Goal: Information Seeking & Learning: Learn about a topic

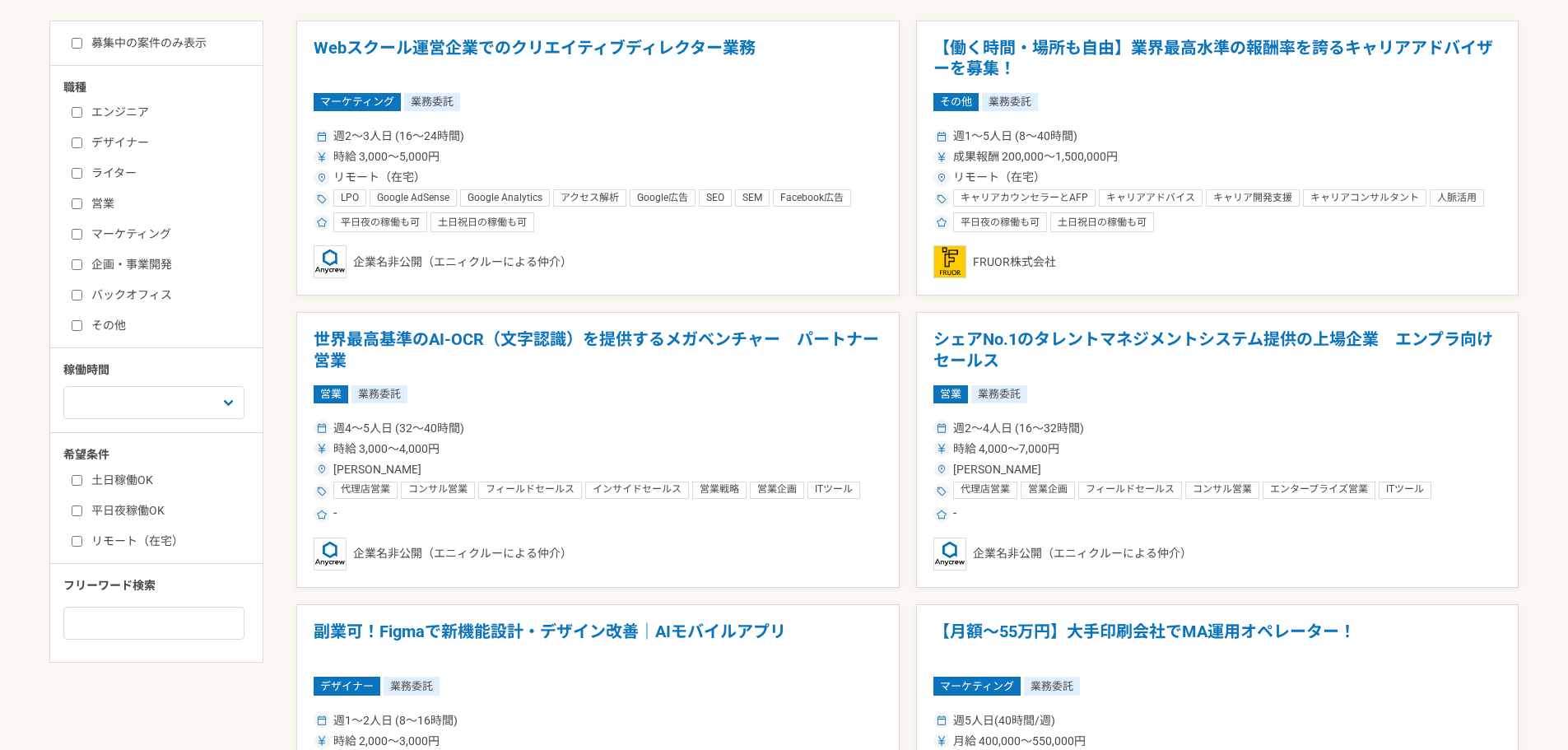
scroll to position [412, 0]
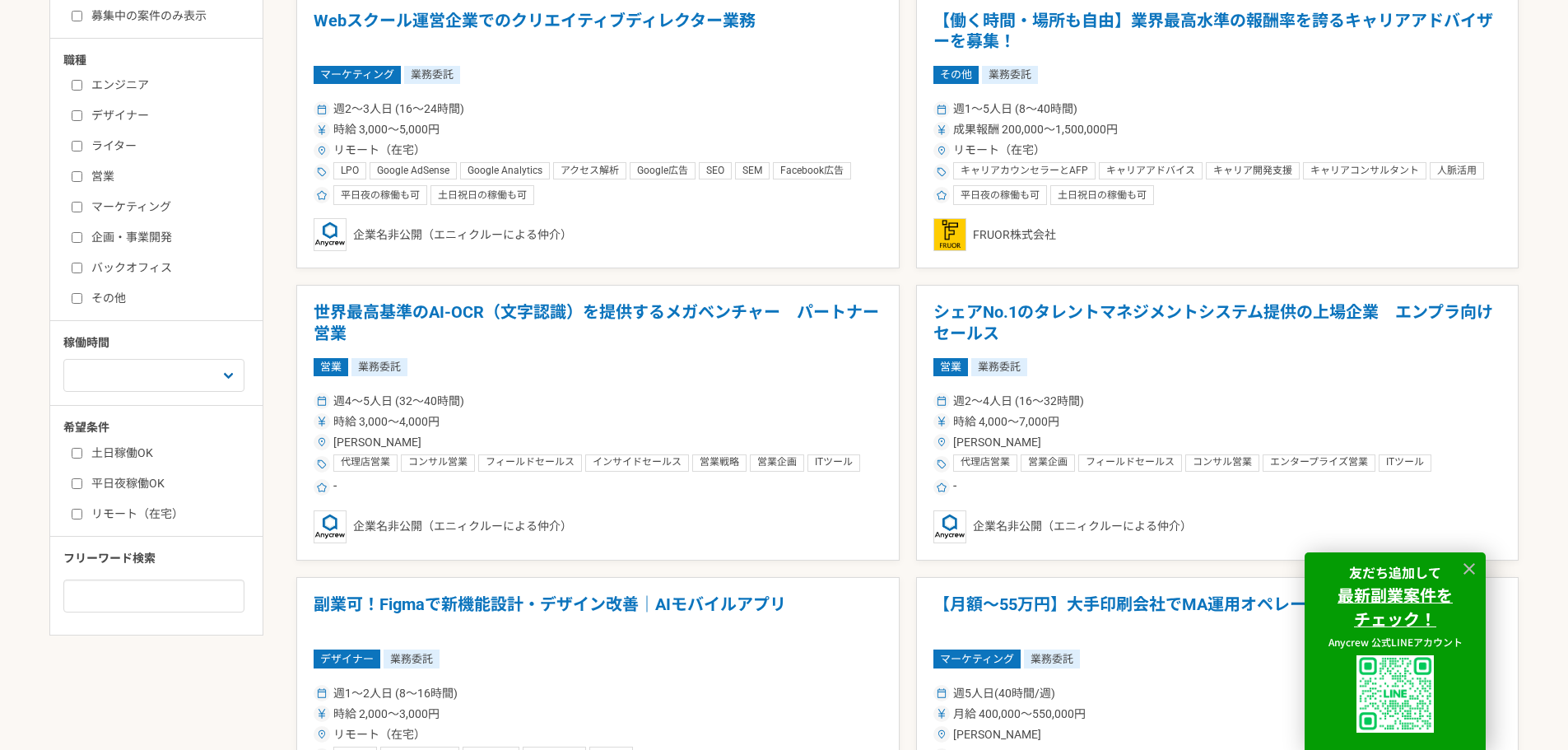
click at [76, 242] on input "企画・事業開発" at bounding box center [76, 237] width 10 height 10
checkbox input "true"
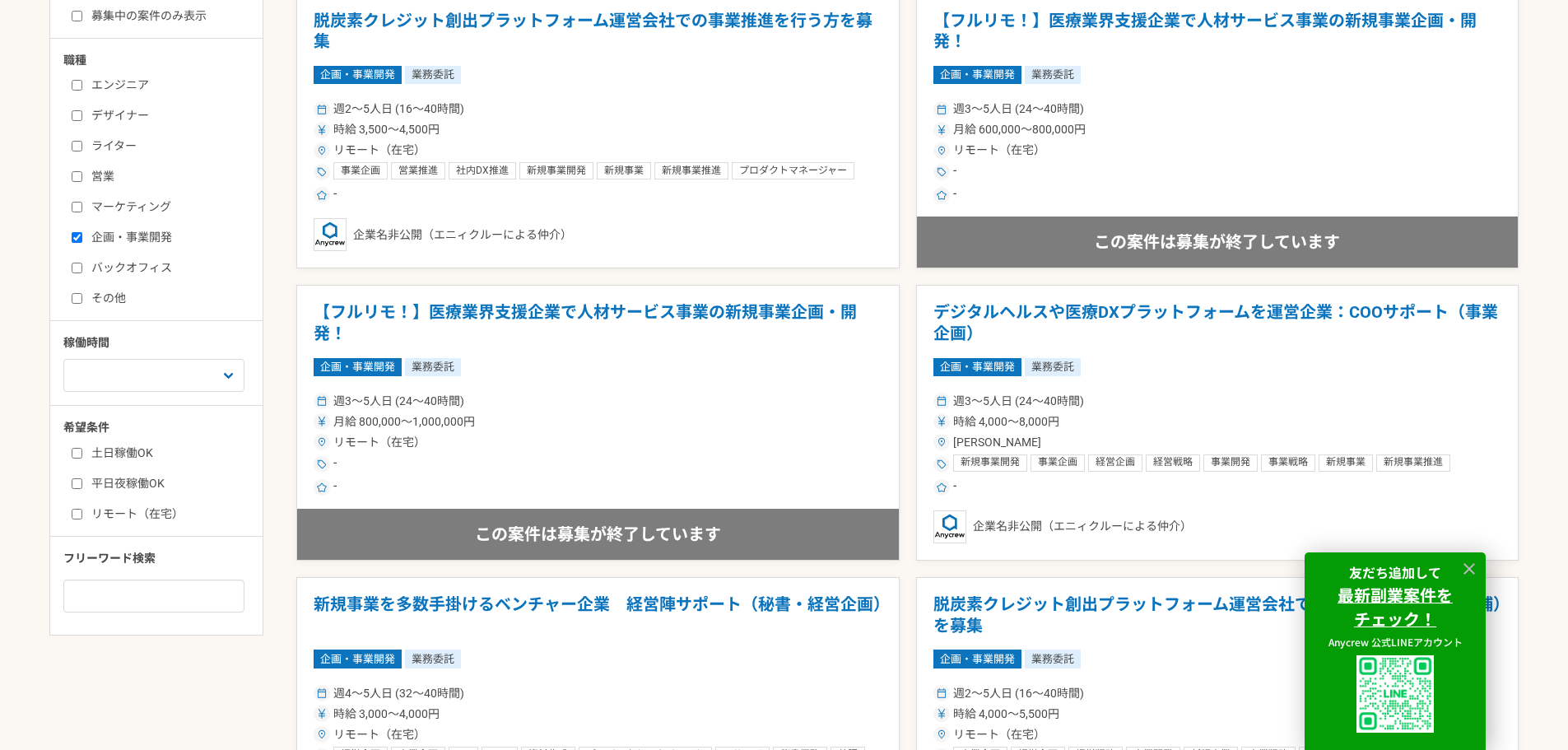
click at [72, 210] on input "マーケティング" at bounding box center [76, 207] width 10 height 10
checkbox input "true"
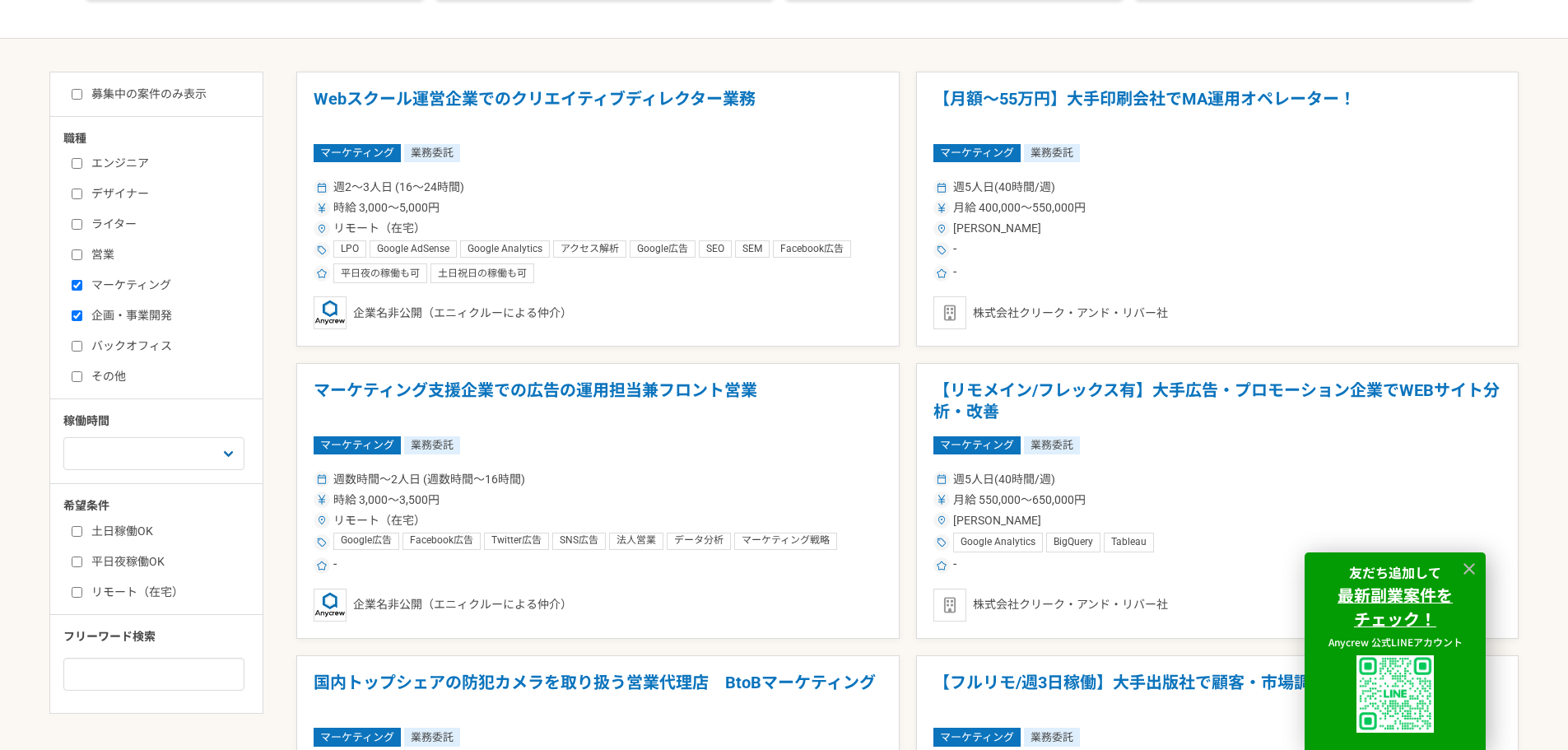
scroll to position [165, 0]
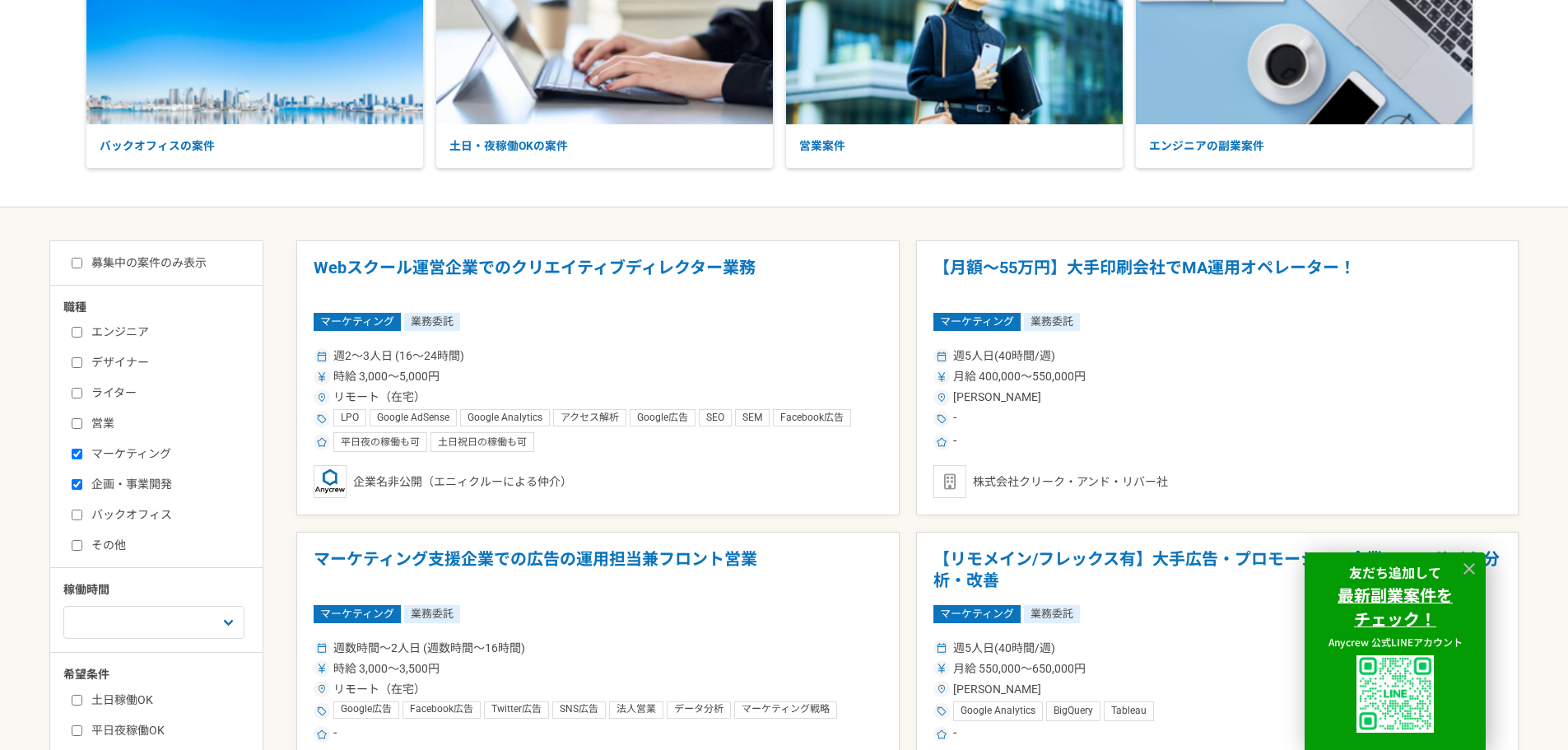
click at [76, 264] on input "募集中の案件のみ表示" at bounding box center [76, 263] width 10 height 10
checkbox input "true"
click at [73, 450] on input "マーケティング" at bounding box center [76, 454] width 10 height 10
checkbox input "false"
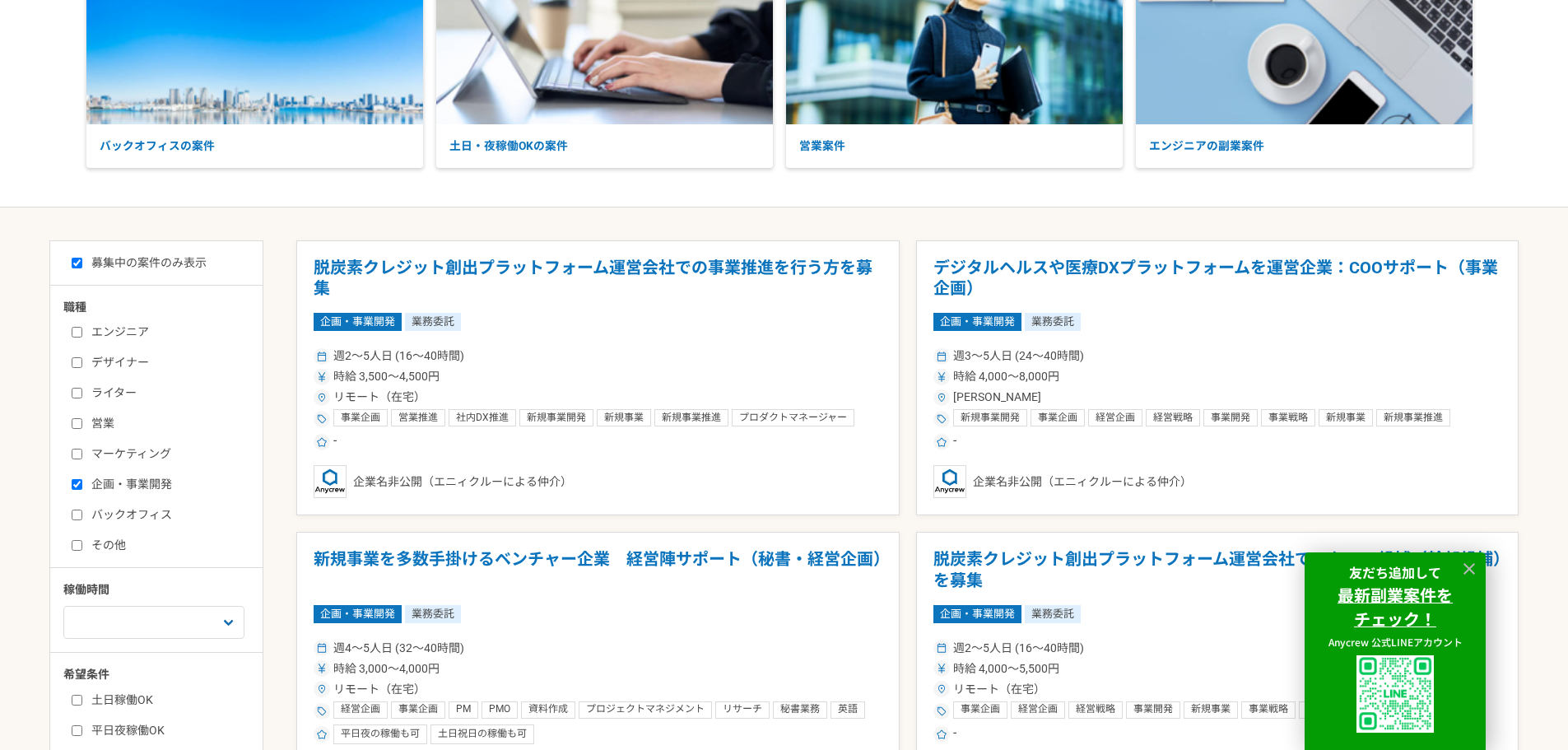
click at [75, 481] on input "企画・事業開発" at bounding box center [76, 485] width 10 height 10
checkbox input "false"
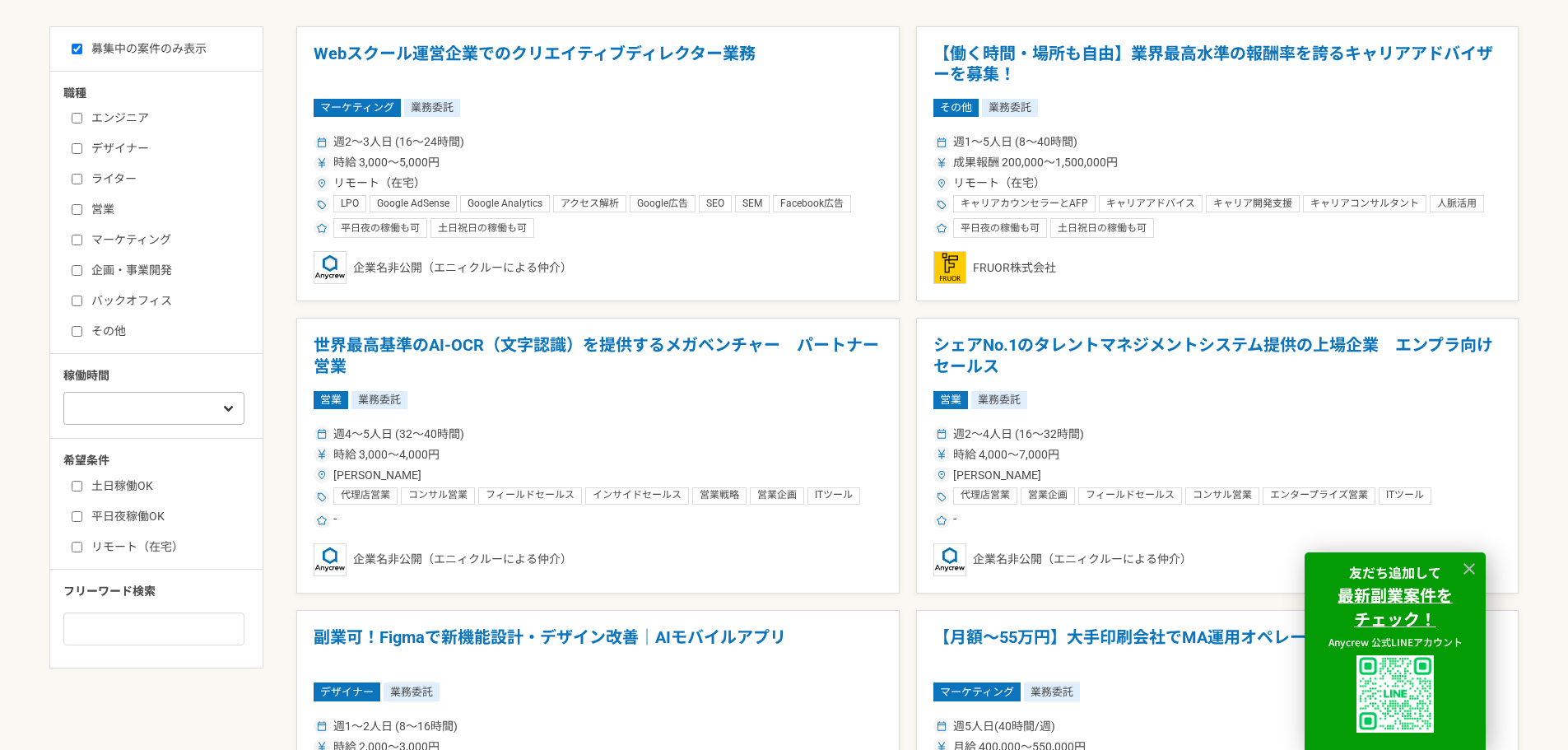
scroll to position [576, 0]
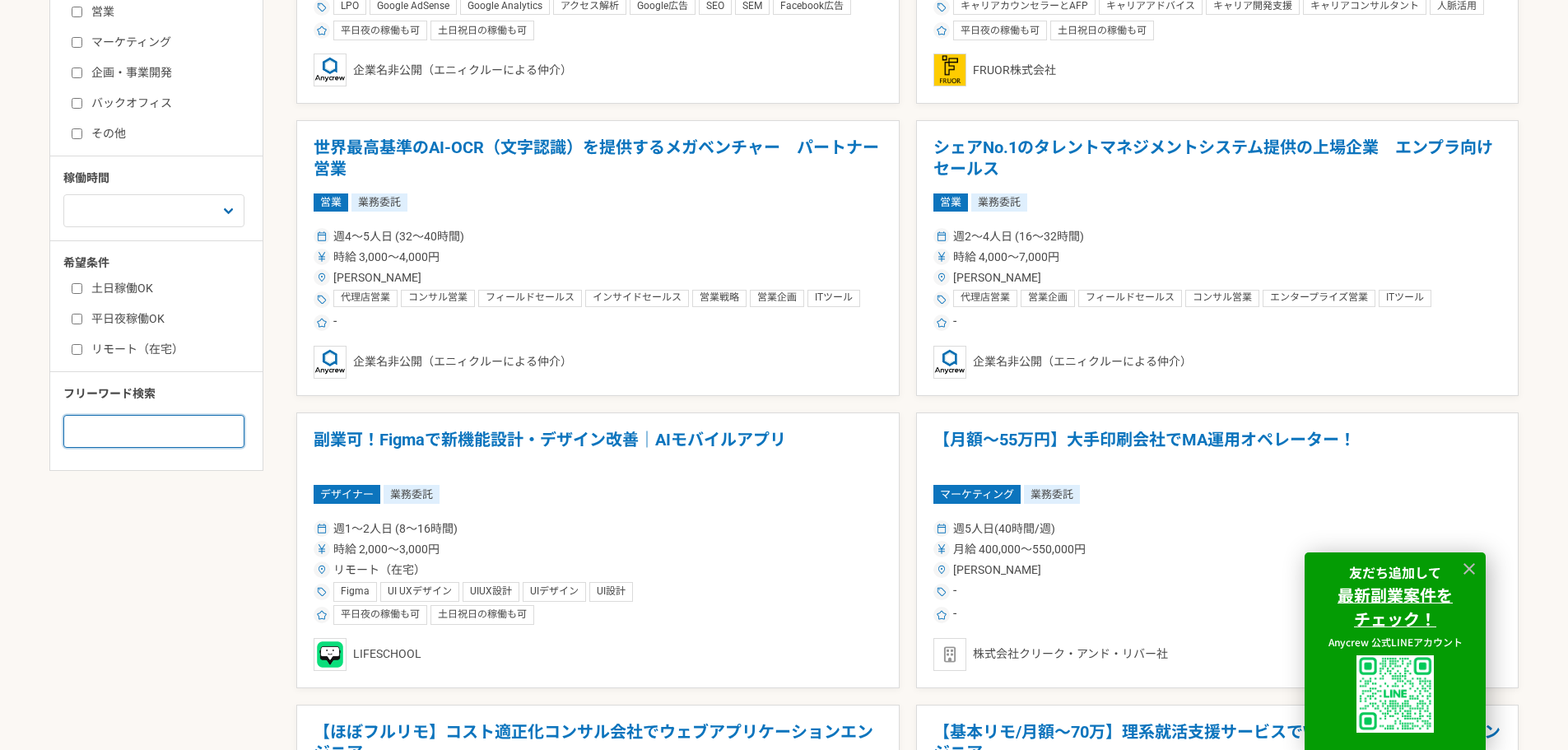
click at [137, 421] on input at bounding box center [154, 431] width 181 height 33
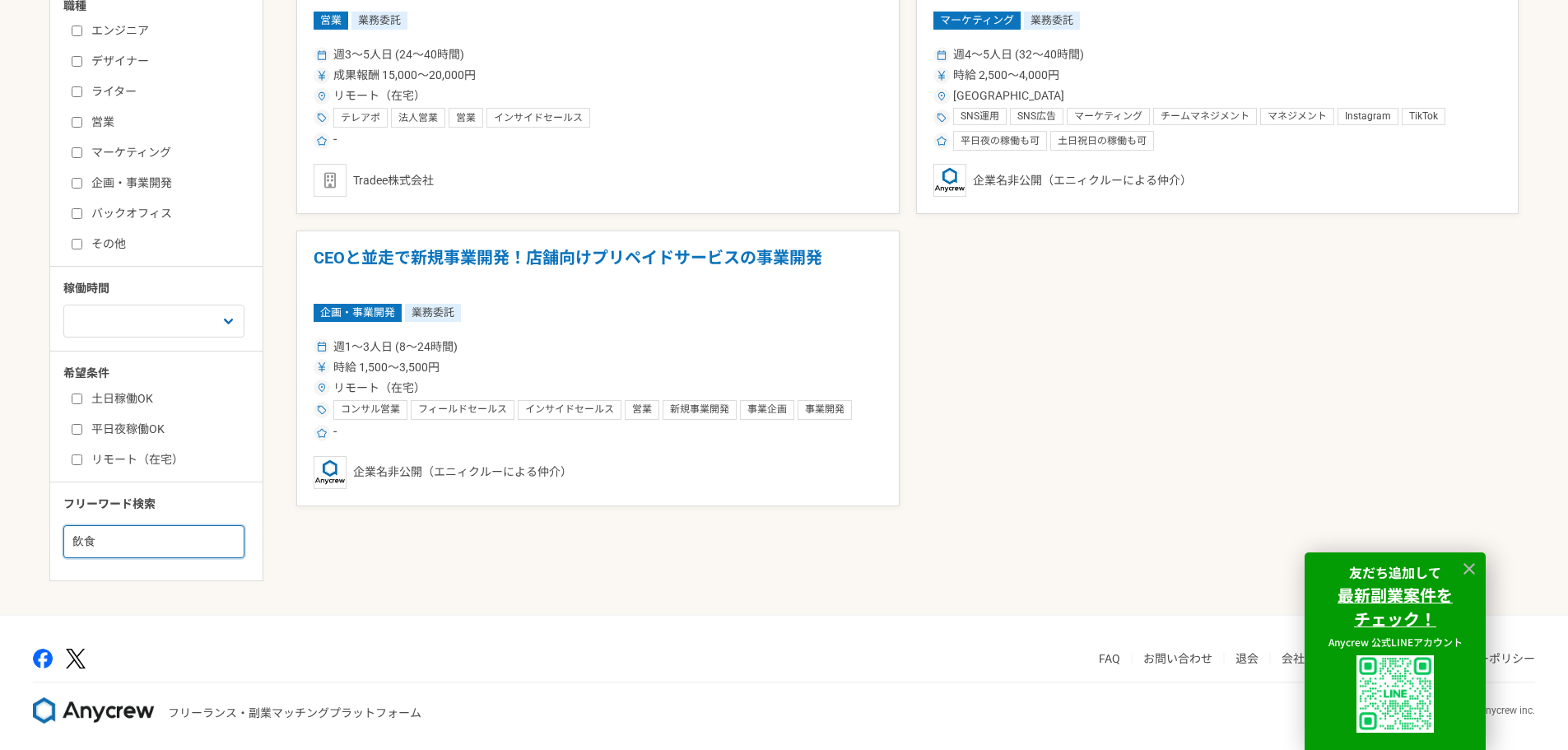
scroll to position [473, 0]
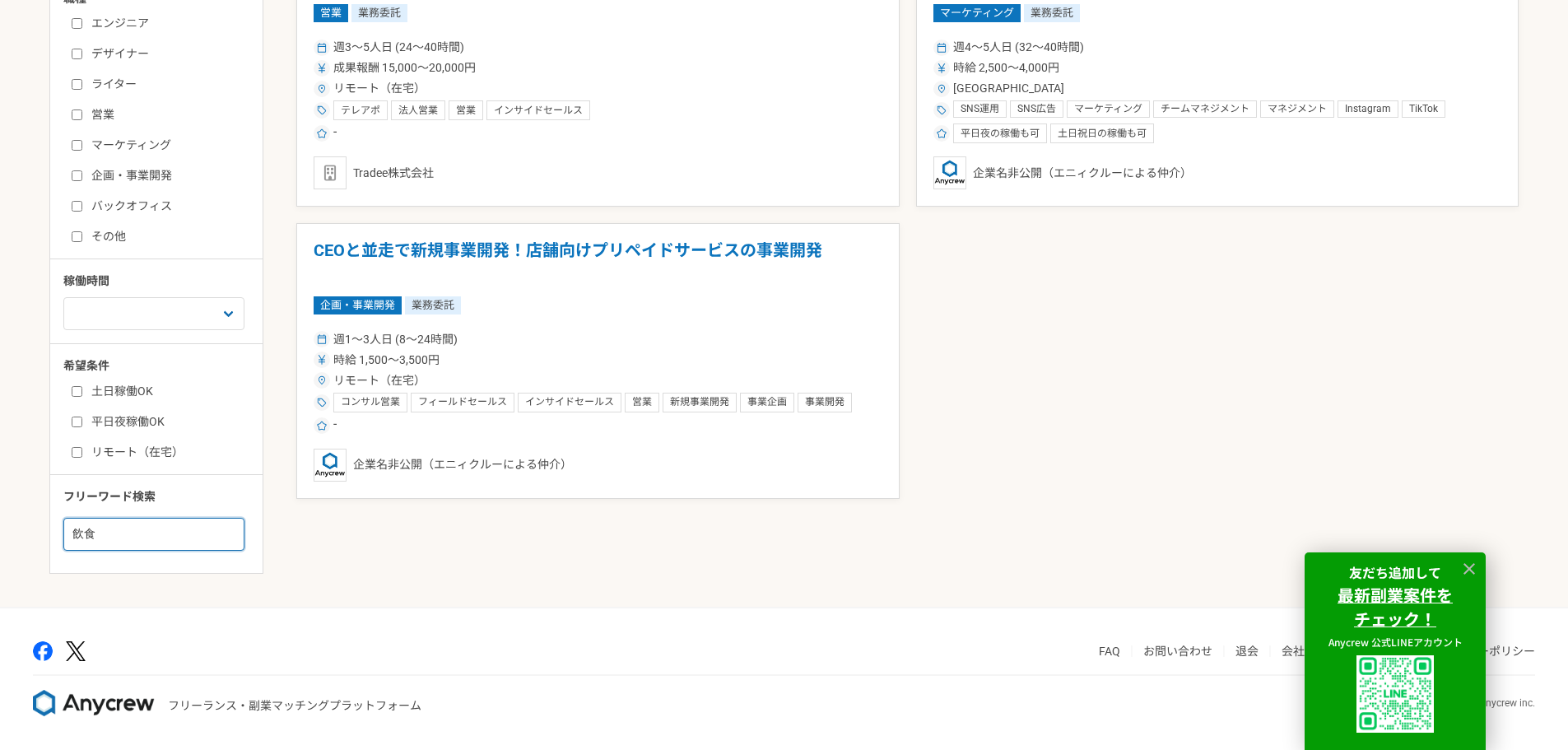
drag, startPoint x: 130, startPoint y: 541, endPoint x: 0, endPoint y: 538, distance: 130.0
click at [0, 538] on main "募集中の案件のみ表示 職種 エンジニア デザイナー ライター 営業 マーケティング 企画・事業開発 バックオフィス その他 稼働時間 週1人日（8時間）以下 …" at bounding box center [784, 253] width 1568 height 709
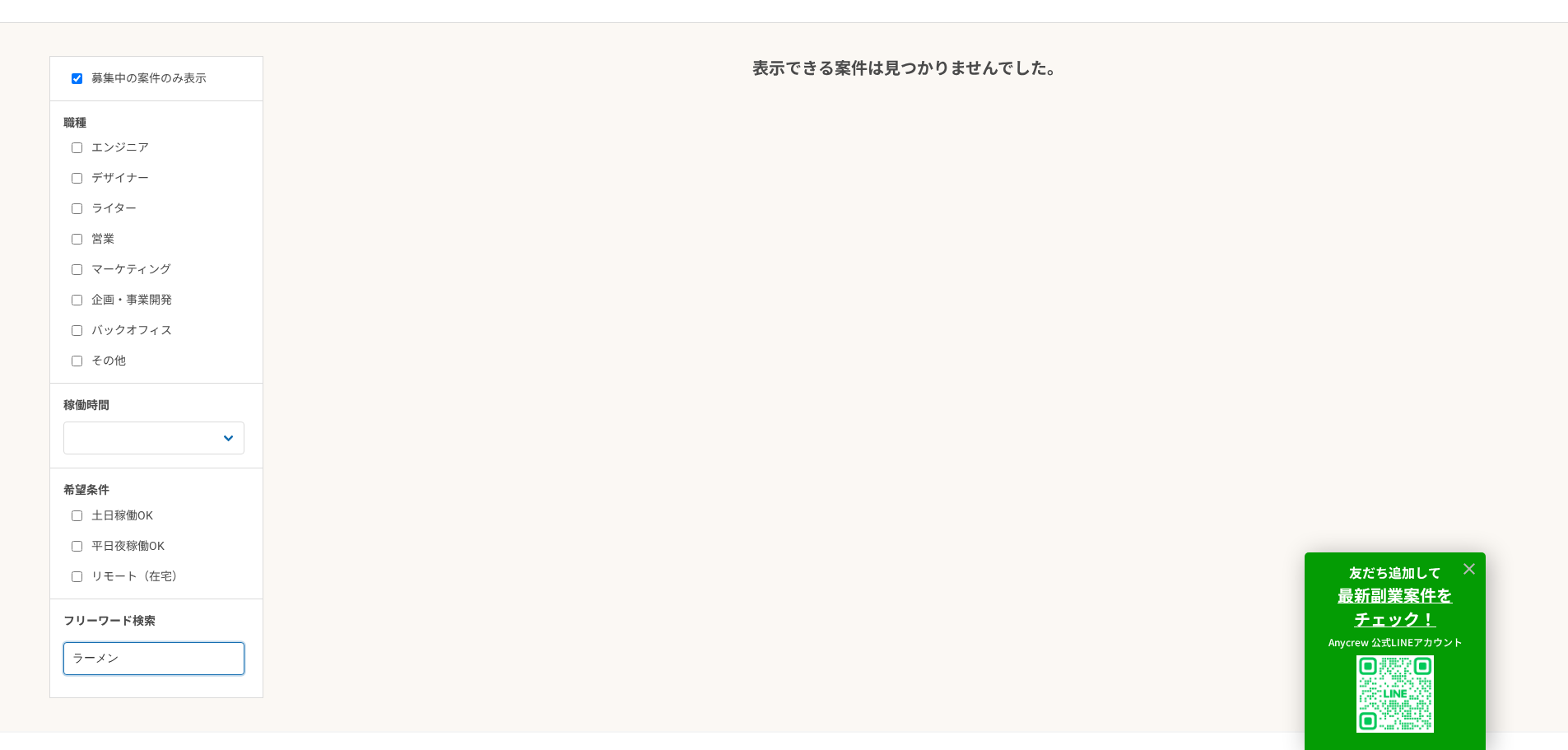
scroll to position [473, 0]
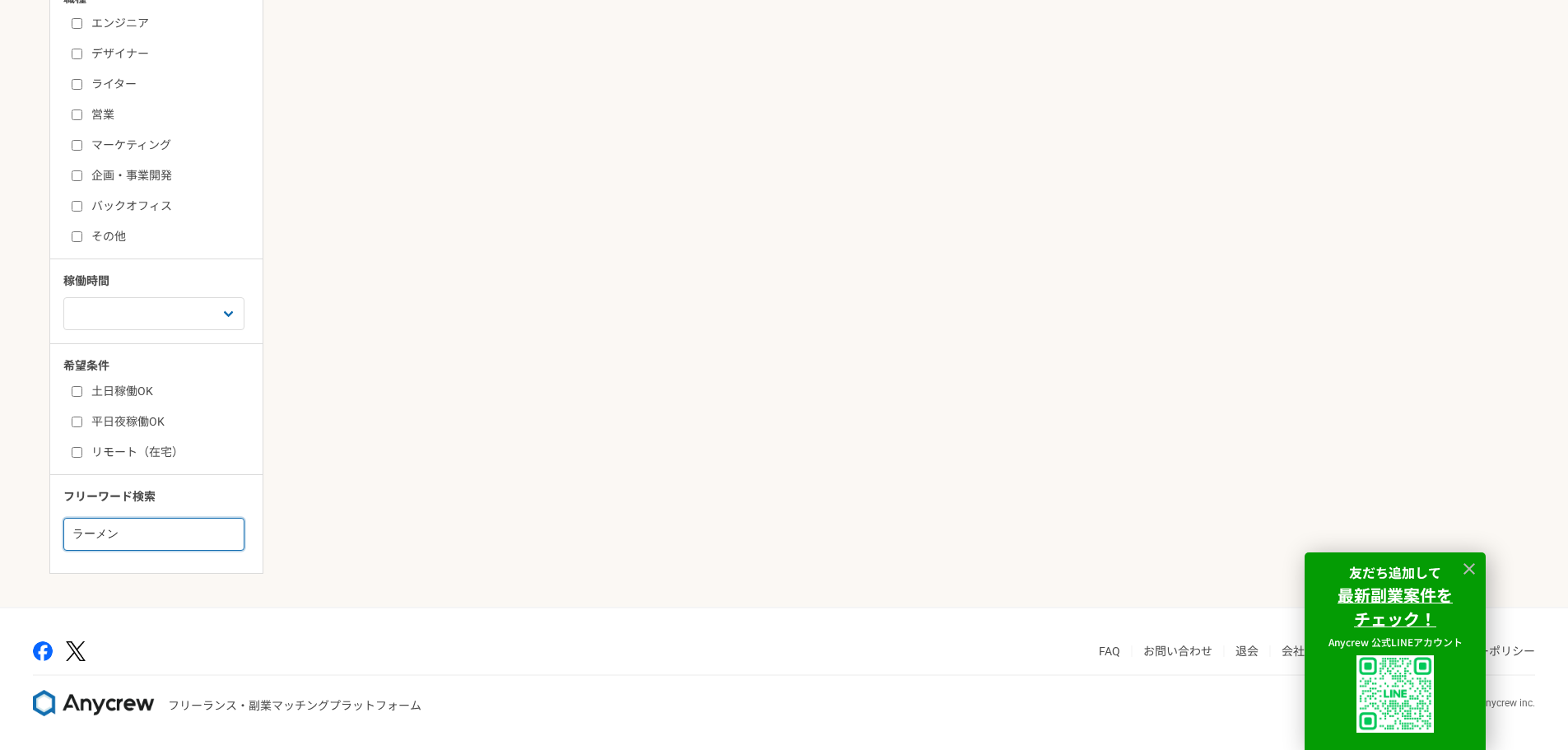
drag, startPoint x: 143, startPoint y: 527, endPoint x: 0, endPoint y: 534, distance: 143.2
click at [0, 534] on main "募集中の案件のみ表示 職種 エンジニア デザイナー ライター 営業 マーケティング 企画・事業開発 バックオフィス その他 稼働時間 週1人日（8時間）以下 …" at bounding box center [784, 253] width 1568 height 709
type input "食品"
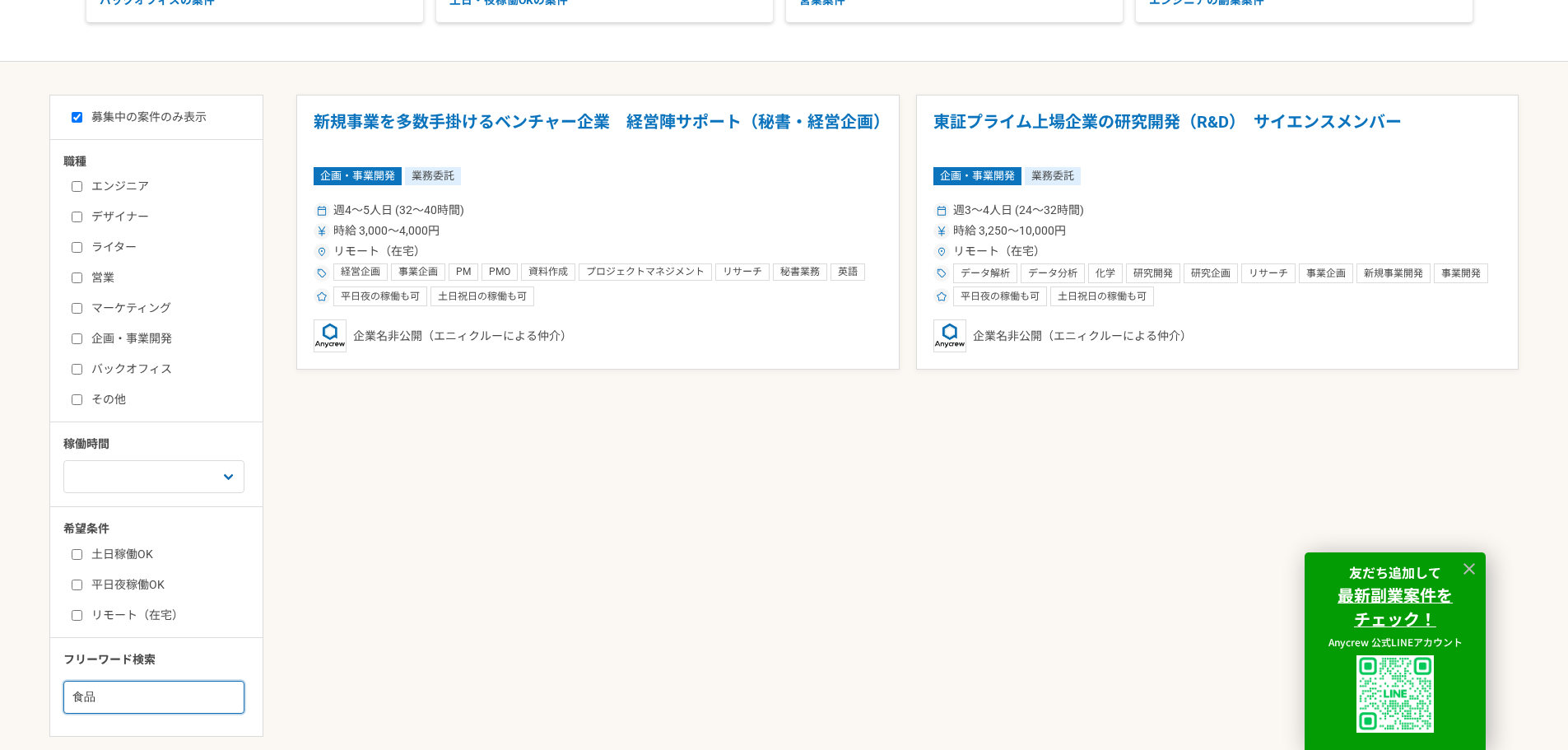
scroll to position [309, 0]
click at [416, 220] on span "週4〜5人日 (32〜40時間)" at bounding box center [398, 212] width 131 height 17
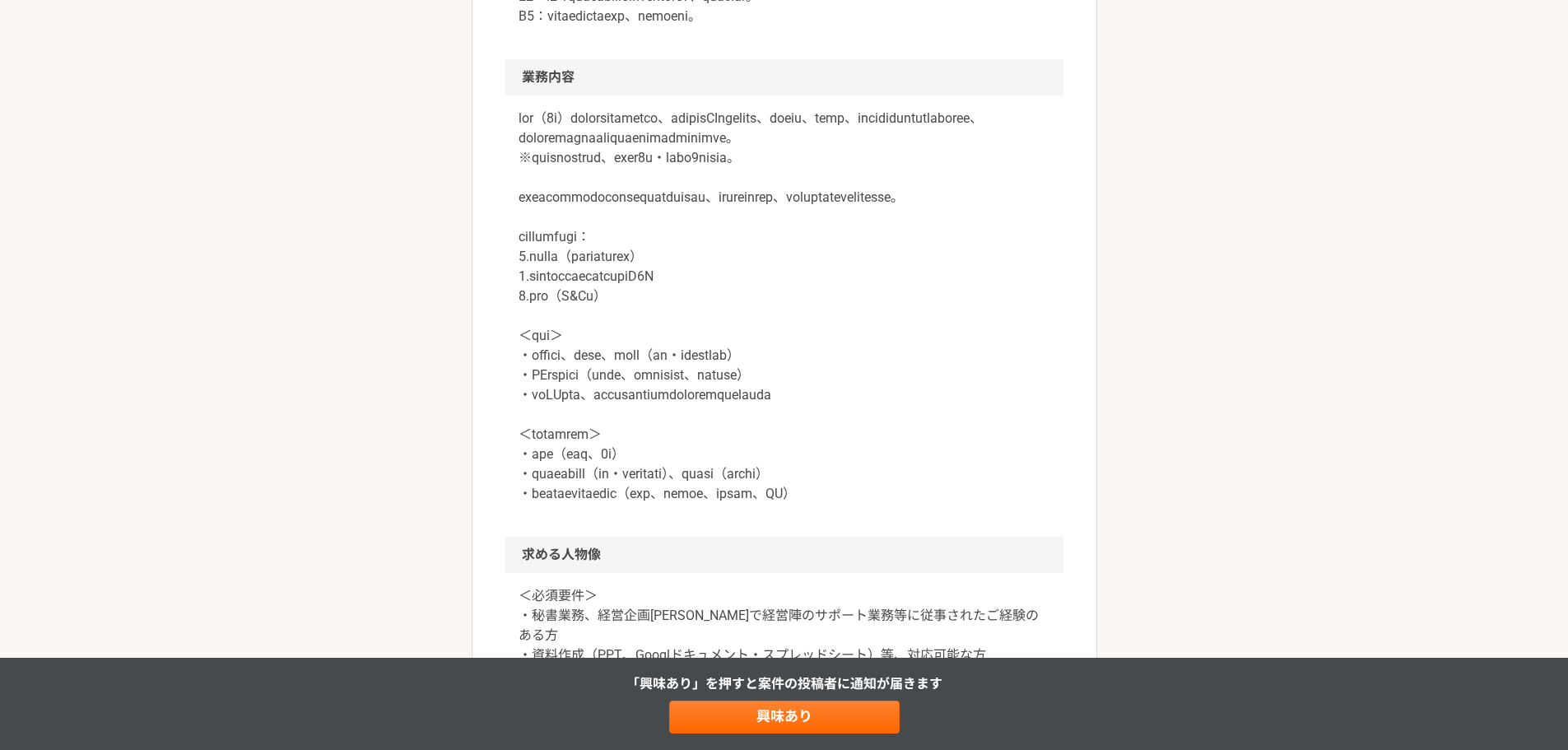
scroll to position [824, 0]
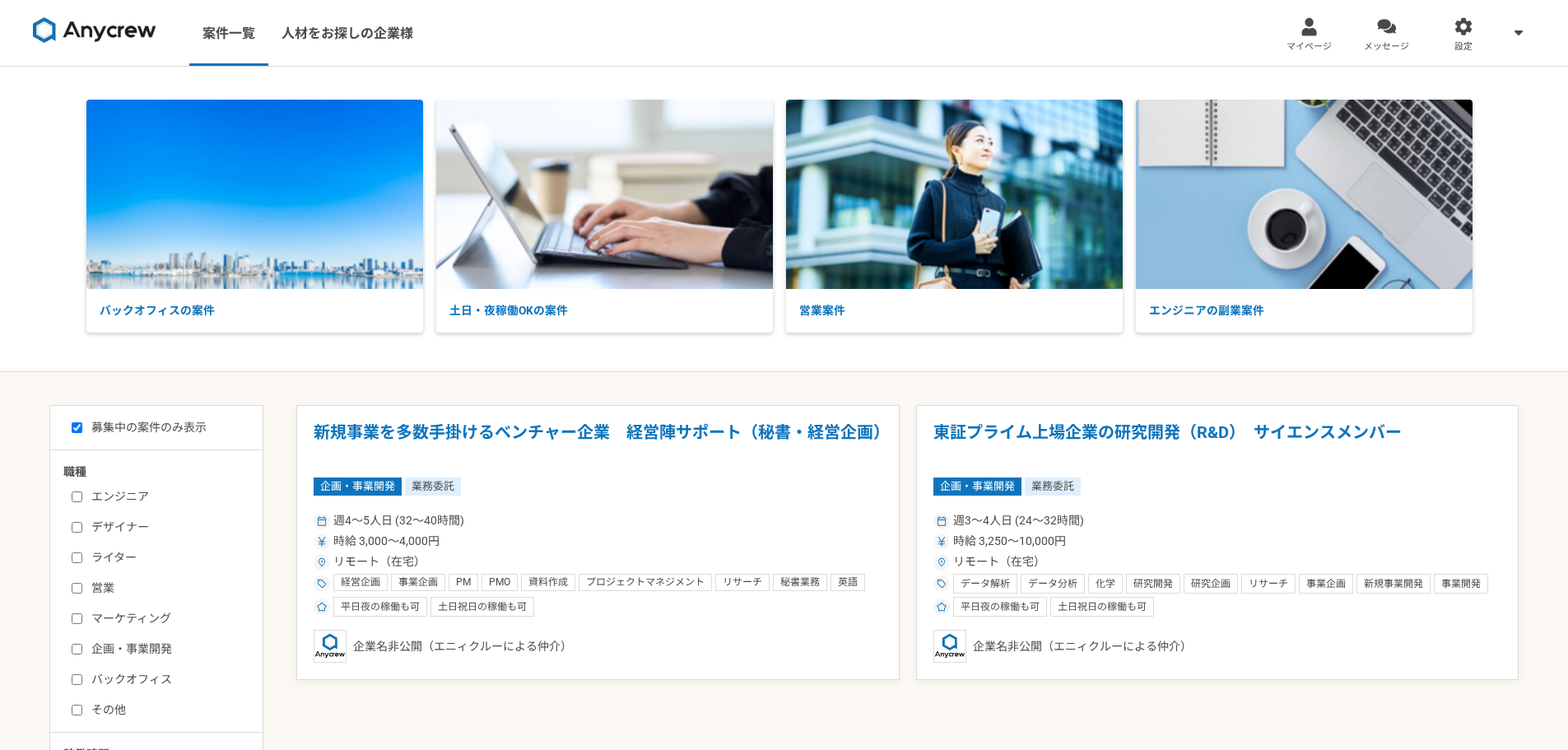
scroll to position [473, 0]
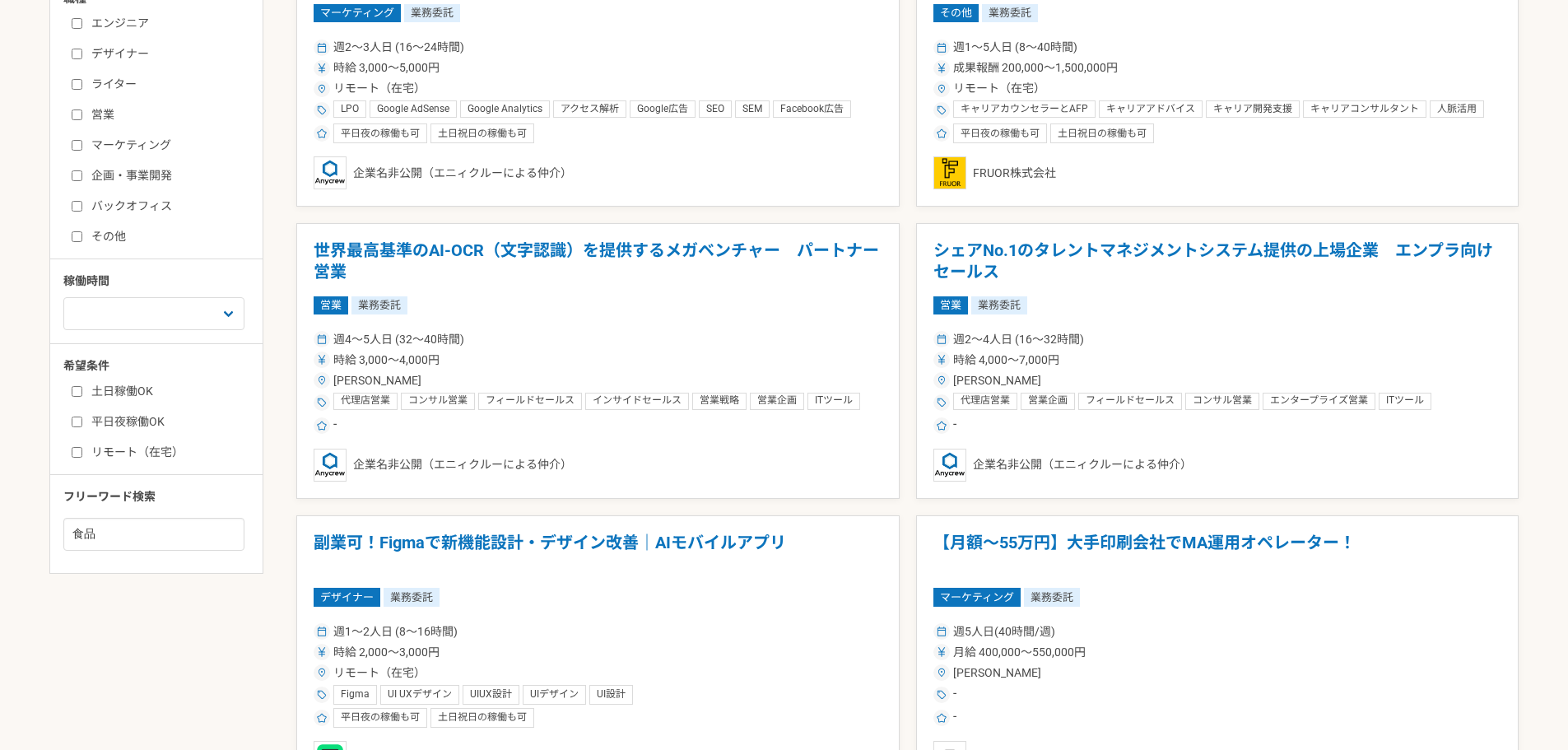
scroll to position [165, 0]
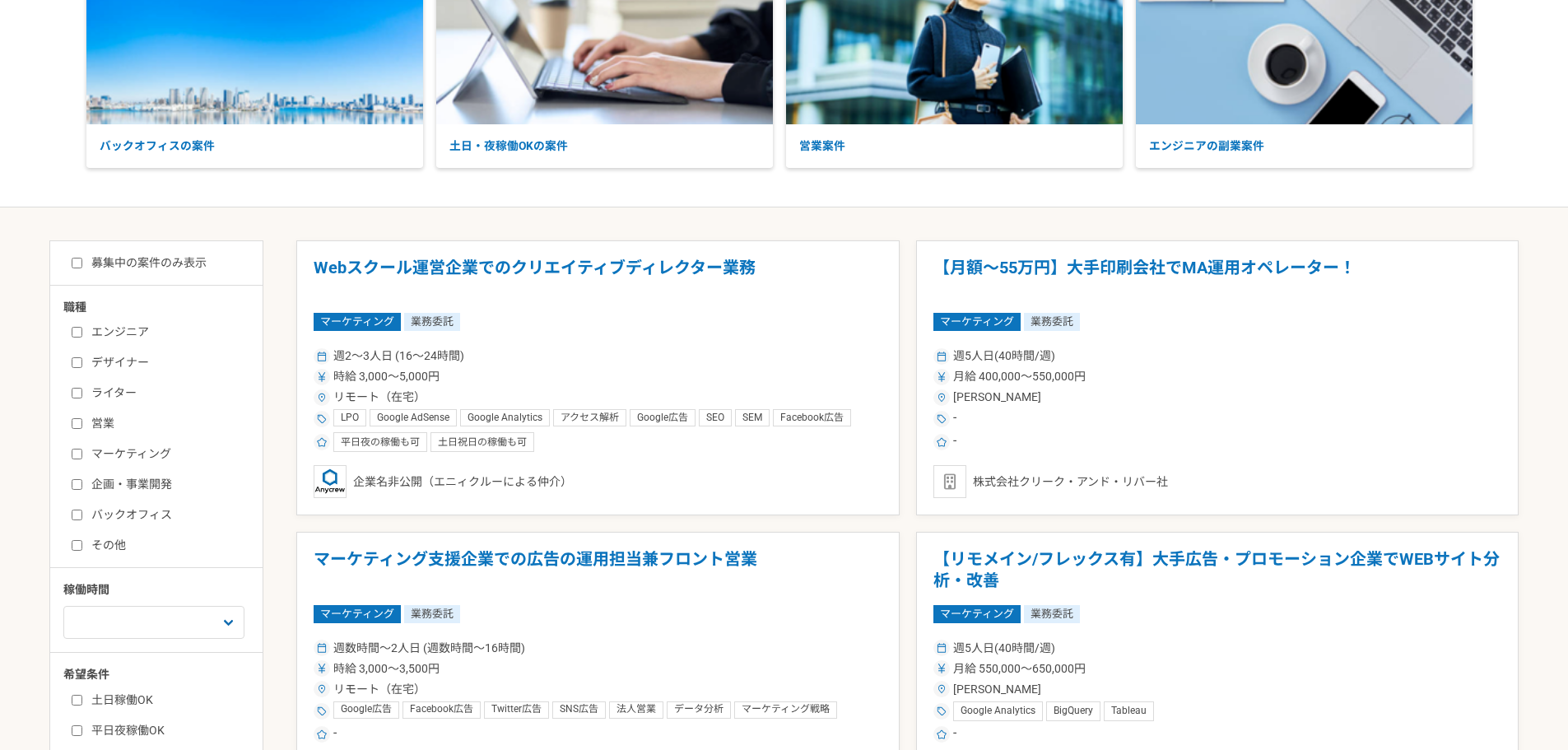
checkbox input "false"
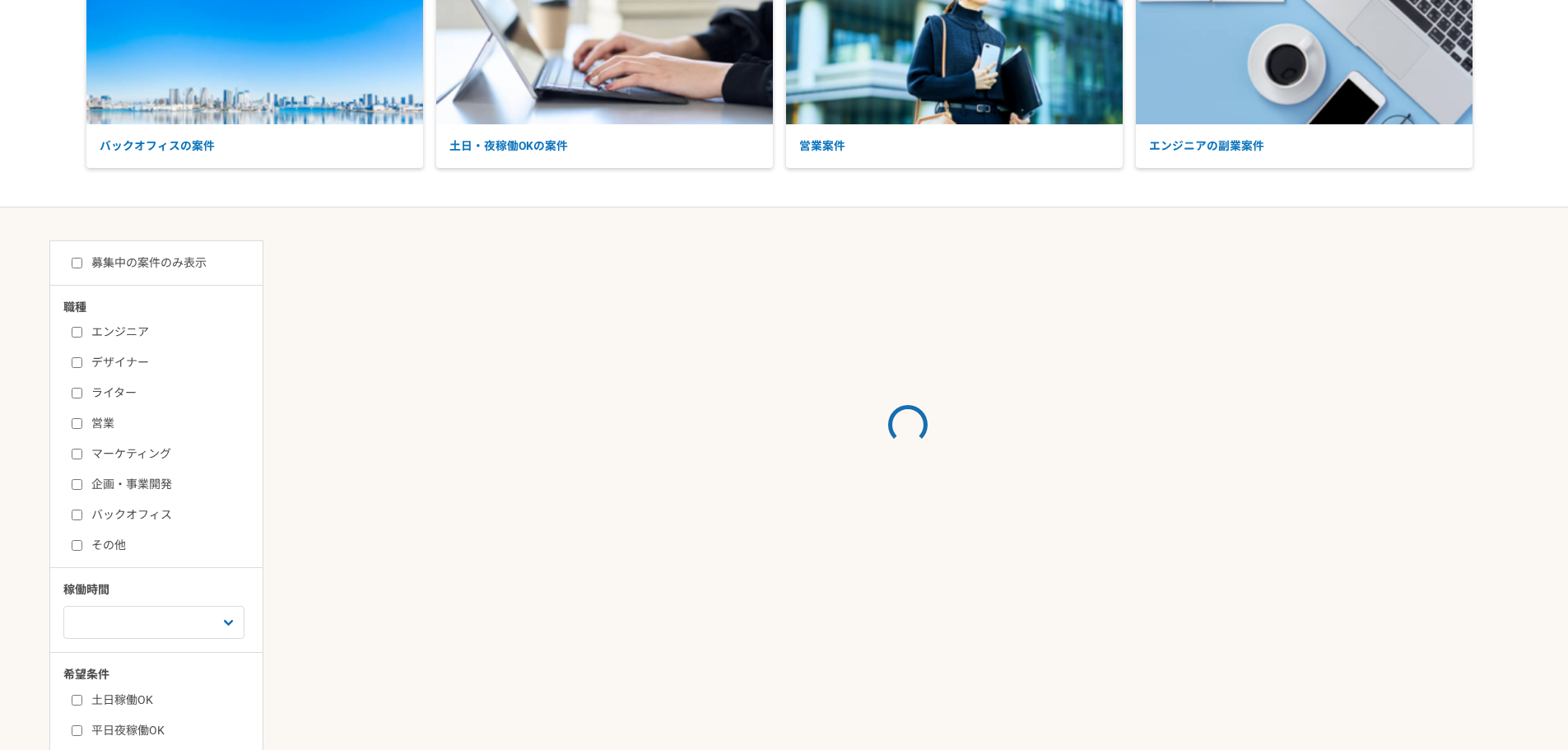
scroll to position [412, 0]
